Goal: Find specific page/section: Find specific page/section

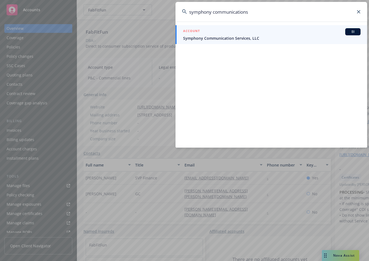
type input "symphony communications"
click at [282, 37] on span "Symphony Communication Services, LLC" at bounding box center [272, 38] width 178 height 6
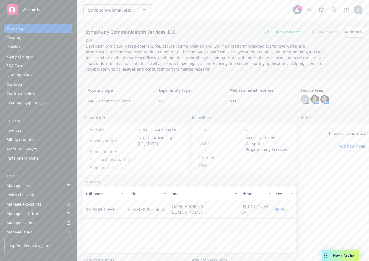
click at [27, 47] on div "Policies" at bounding box center [39, 47] width 64 height 9
